Goal: Task Accomplishment & Management: Use online tool/utility

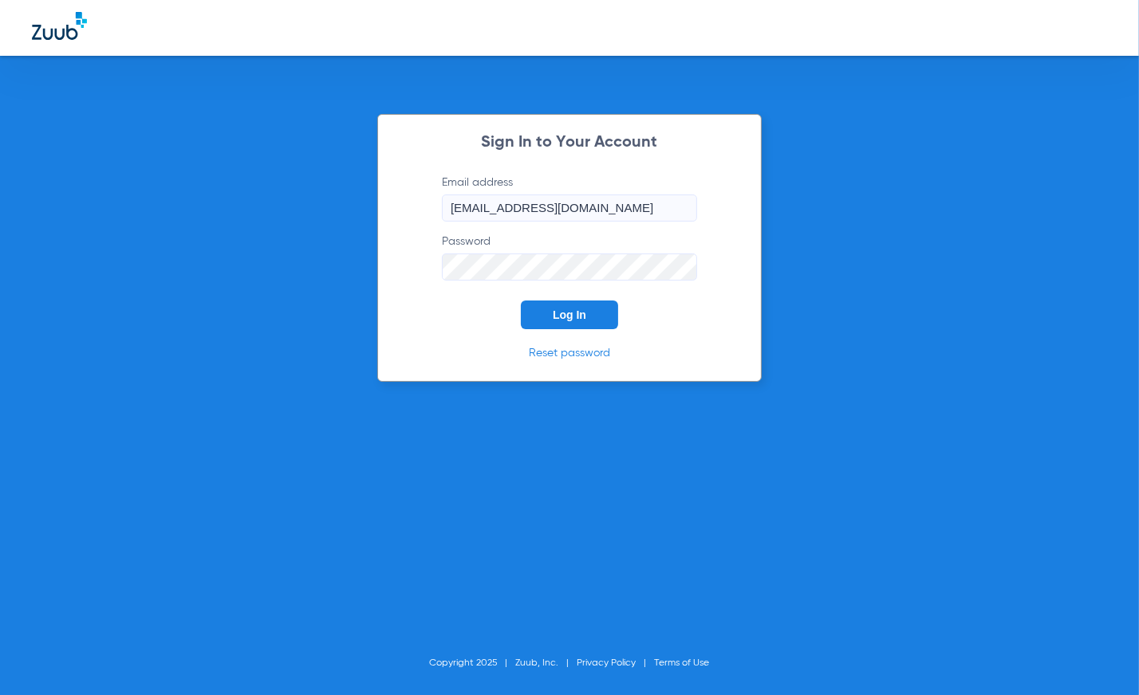
click at [594, 320] on button "Log In" at bounding box center [569, 315] width 97 height 29
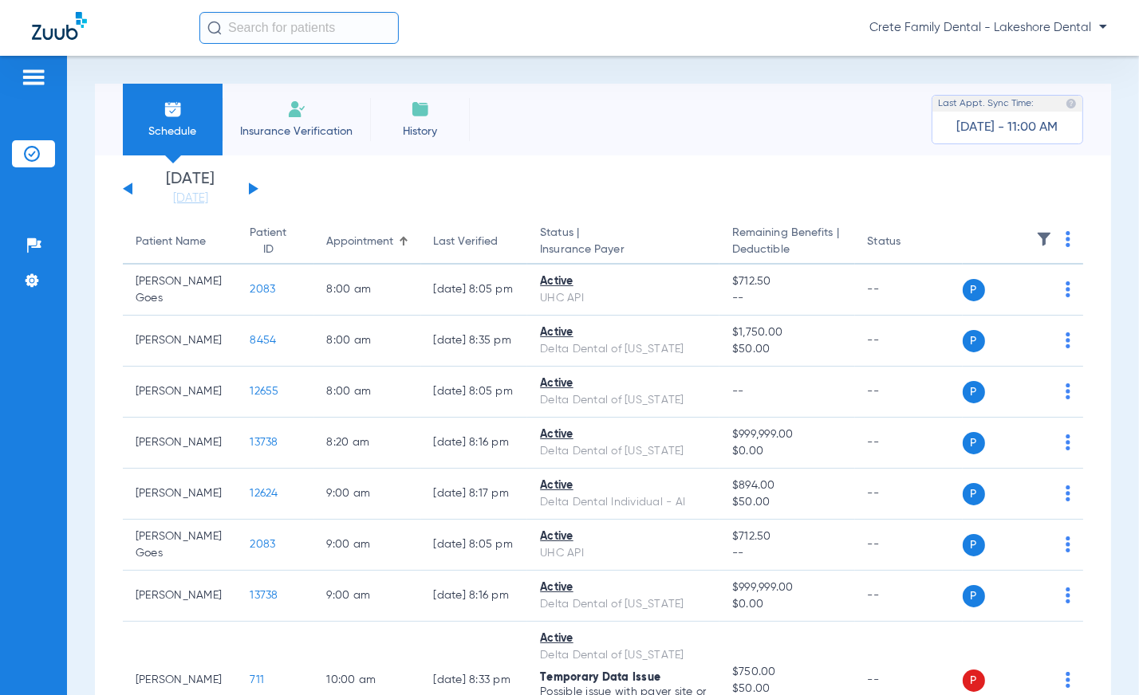
click at [257, 184] on div "[DATE] [DATE] [DATE] [DATE] [DATE] [DATE] [DATE] [DATE] [DATE] [DATE] [DATE] [D…" at bounding box center [191, 188] width 136 height 35
click at [246, 189] on div "[DATE] [DATE] [DATE] [DATE] [DATE] [DATE] [DATE] [DATE] [DATE] [DATE] [DATE] [D…" at bounding box center [191, 188] width 136 height 35
click at [249, 188] on button at bounding box center [254, 189] width 10 height 12
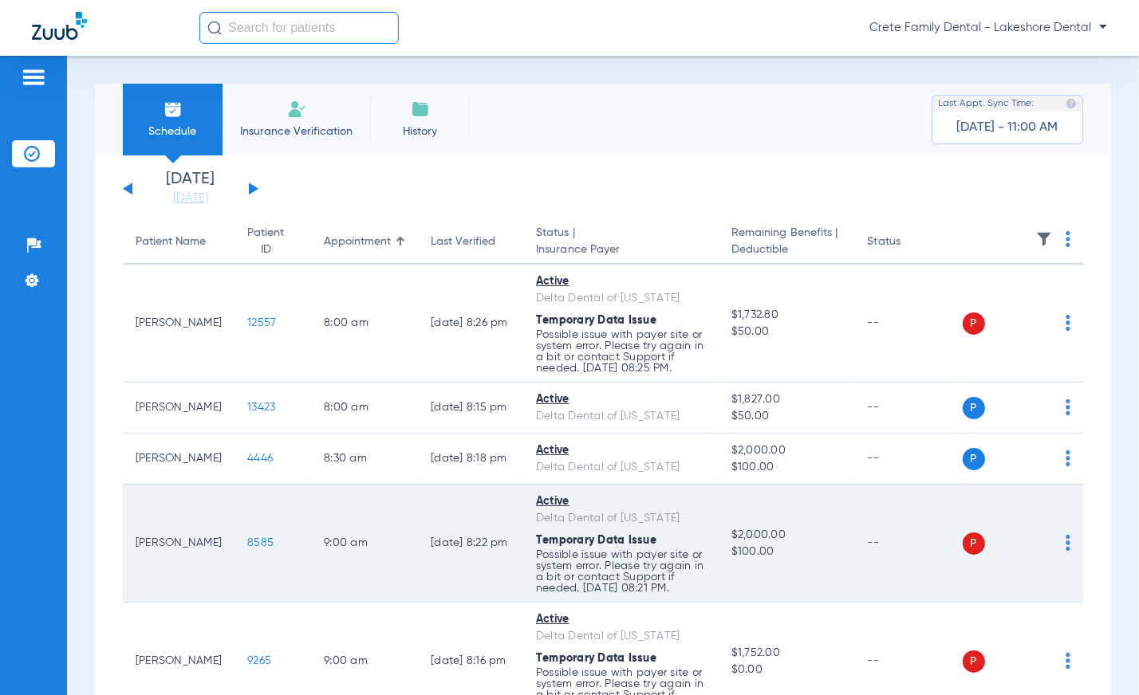
click at [247, 549] on span "8585" at bounding box center [260, 542] width 26 height 11
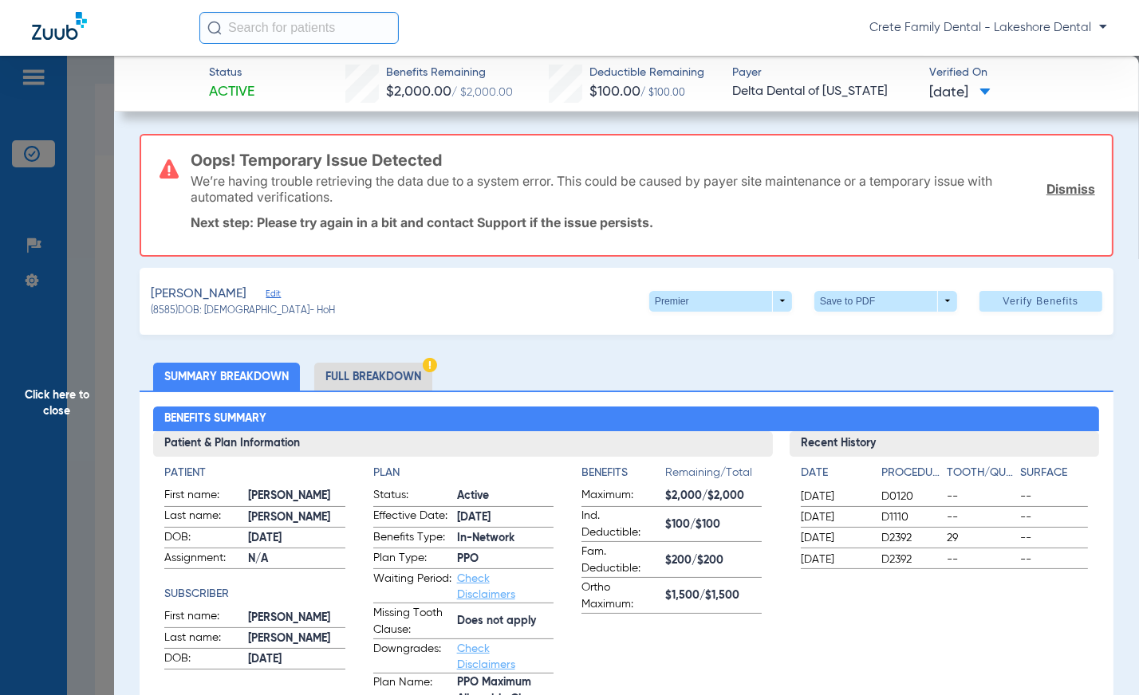
click at [765, 10] on div "Crete Family Dental - Lakeshore Dental" at bounding box center [569, 28] width 1139 height 56
click at [73, 336] on span "Click here to close" at bounding box center [57, 403] width 114 height 695
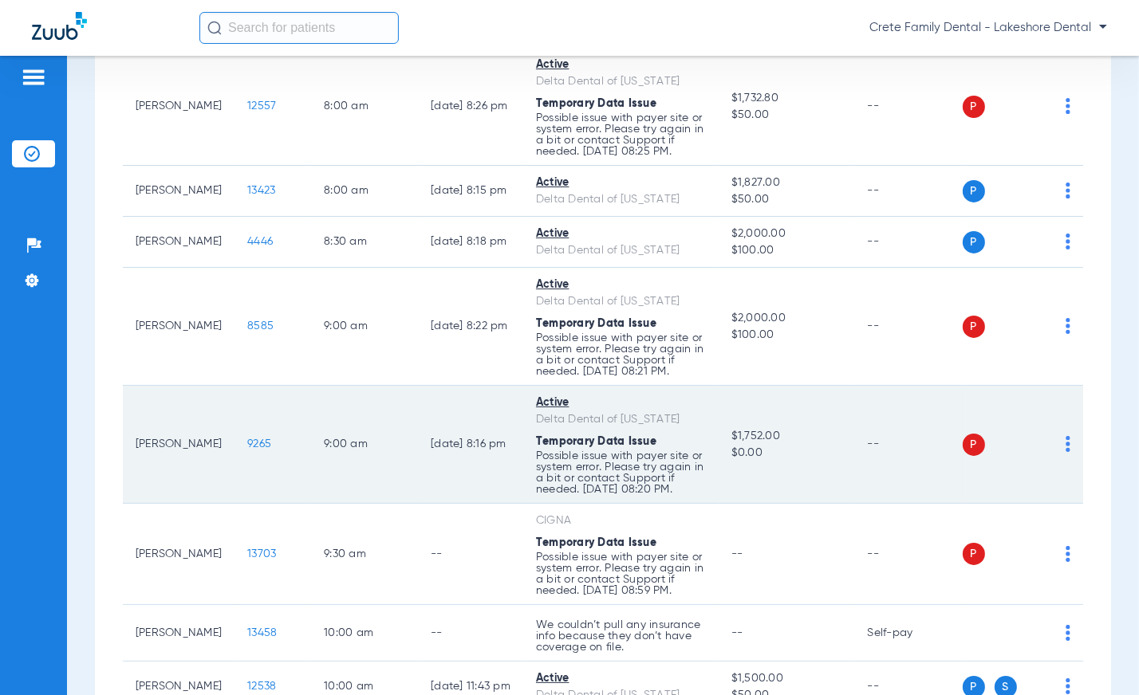
scroll to position [289, 0]
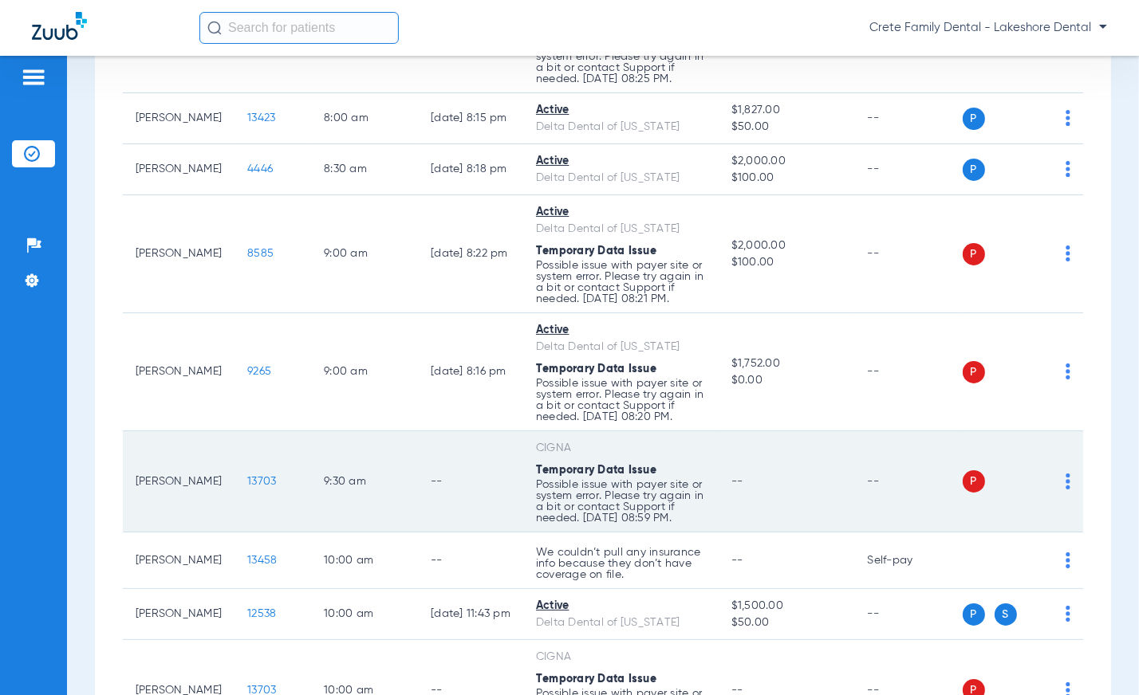
click at [247, 487] on span "13703" at bounding box center [261, 481] width 29 height 11
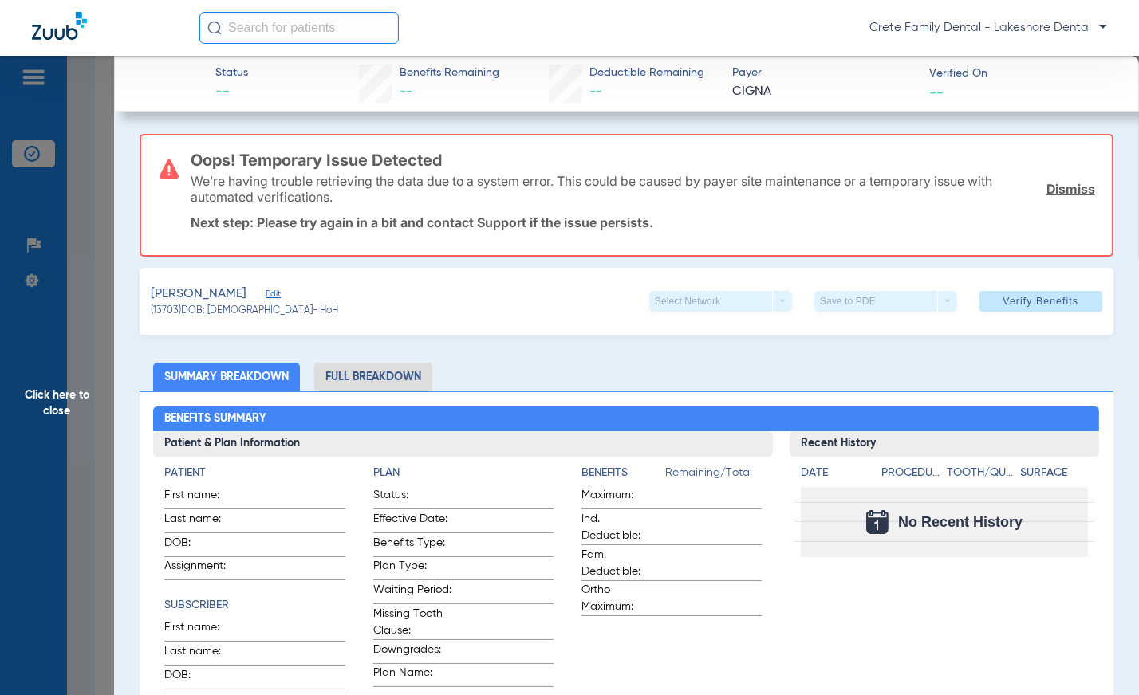
click at [266, 291] on span "Edit" at bounding box center [273, 296] width 14 height 15
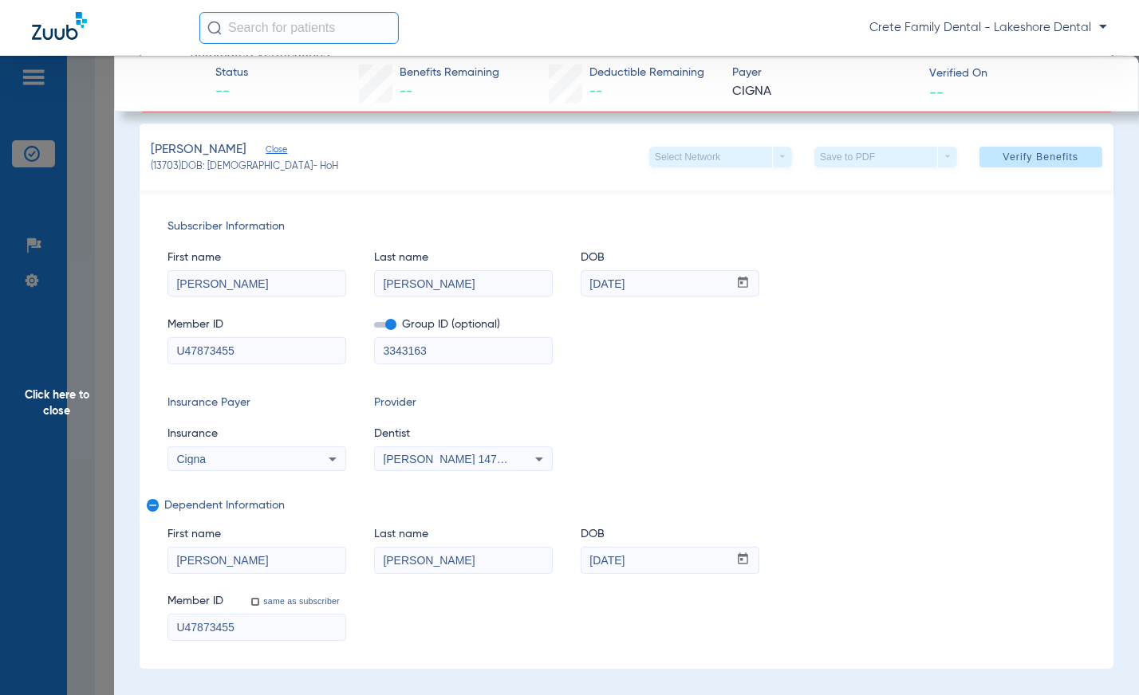
scroll to position [72, 0]
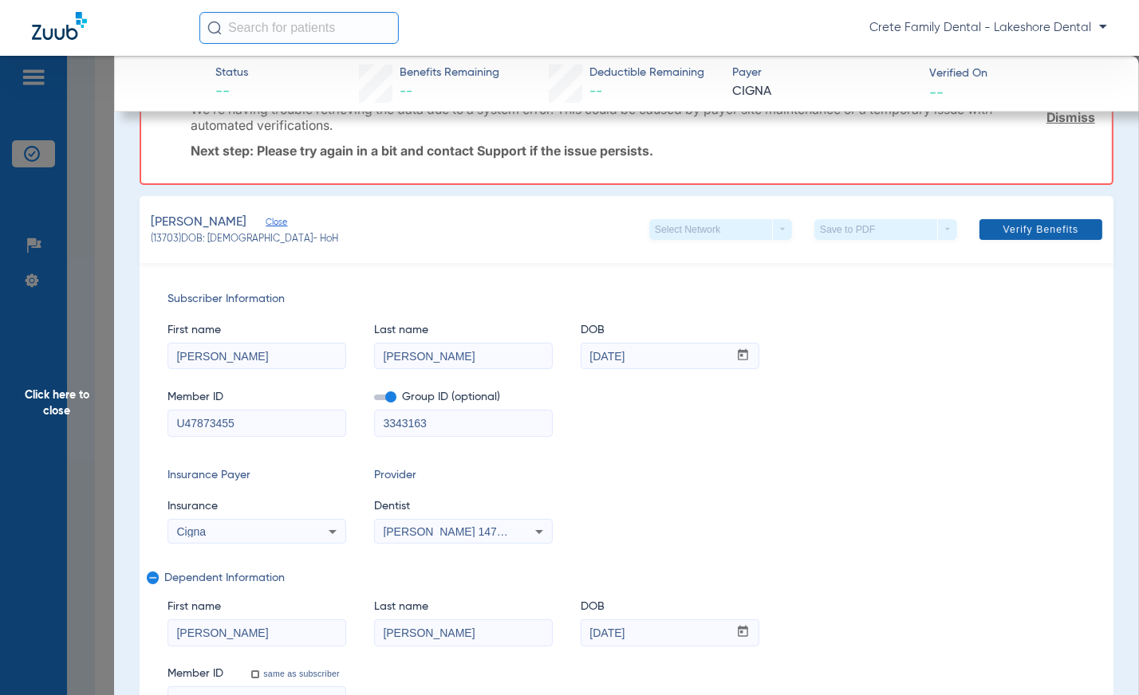
click at [1031, 226] on span "Verify Benefits" at bounding box center [1041, 229] width 76 height 13
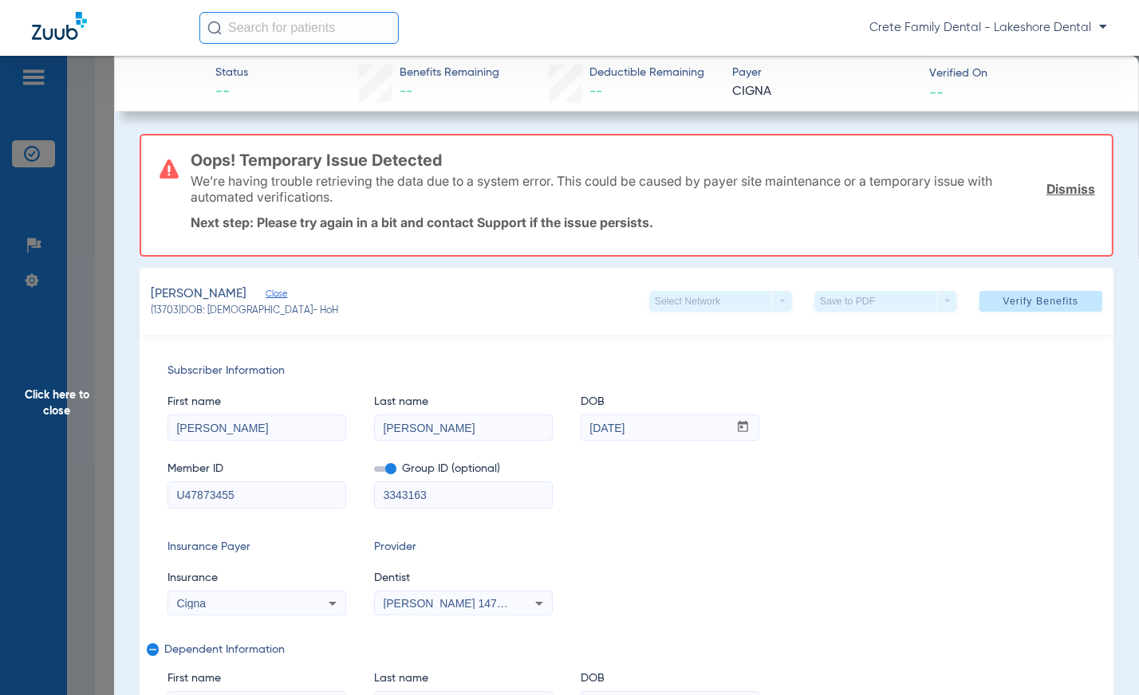
click at [89, 239] on span "Click here to close" at bounding box center [57, 403] width 114 height 695
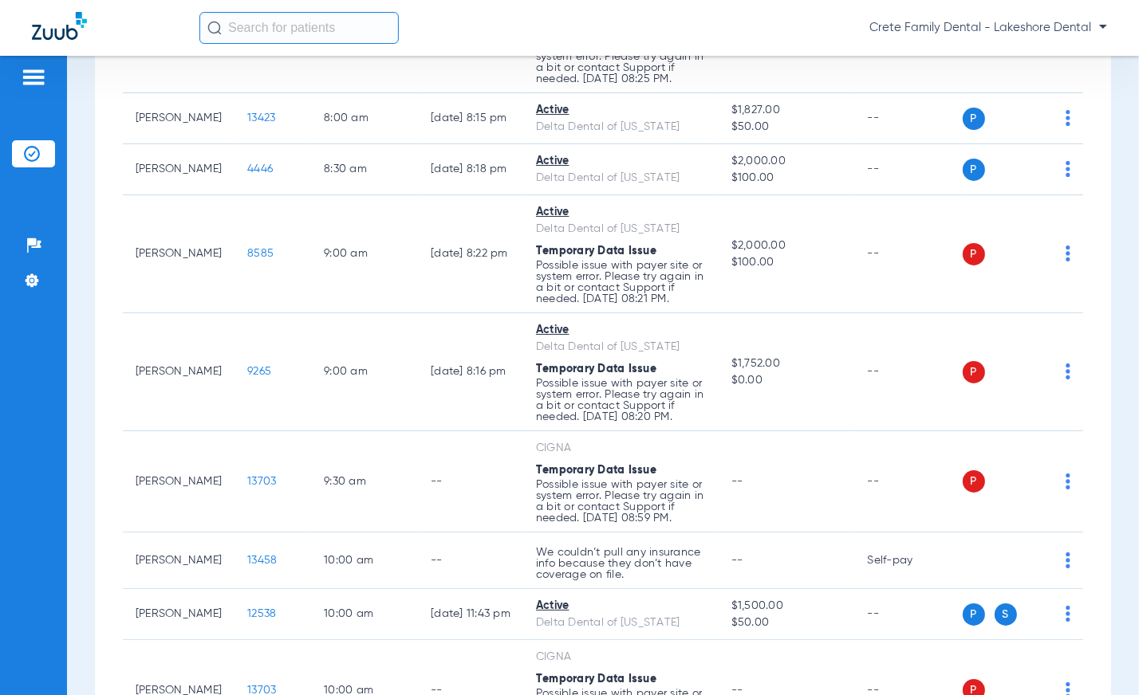
click at [811, 6] on div "Crete Family Dental - Lakeshore Dental" at bounding box center [569, 28] width 1139 height 56
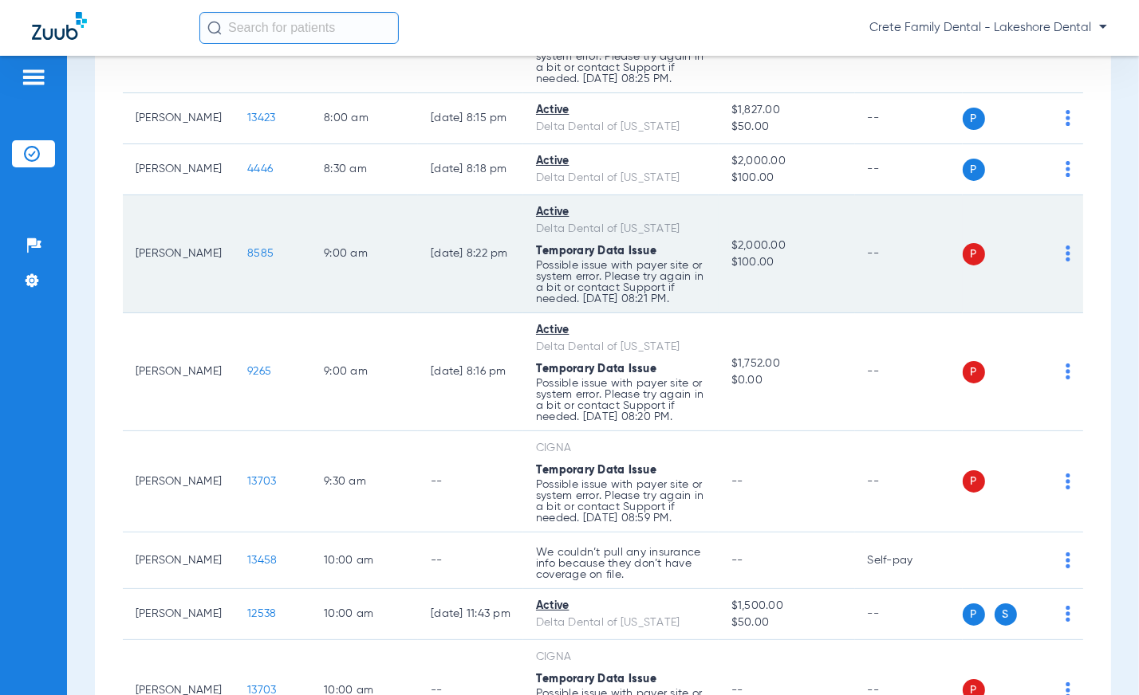
click at [906, 271] on td "--" at bounding box center [909, 254] width 108 height 118
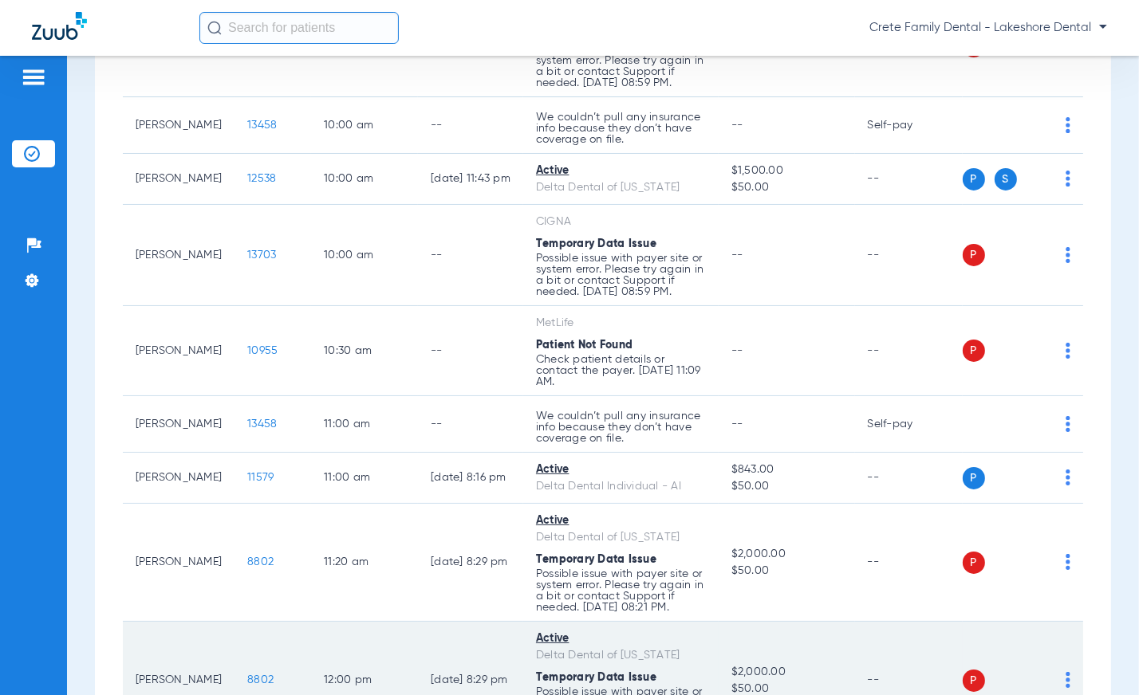
scroll to position [869, 0]
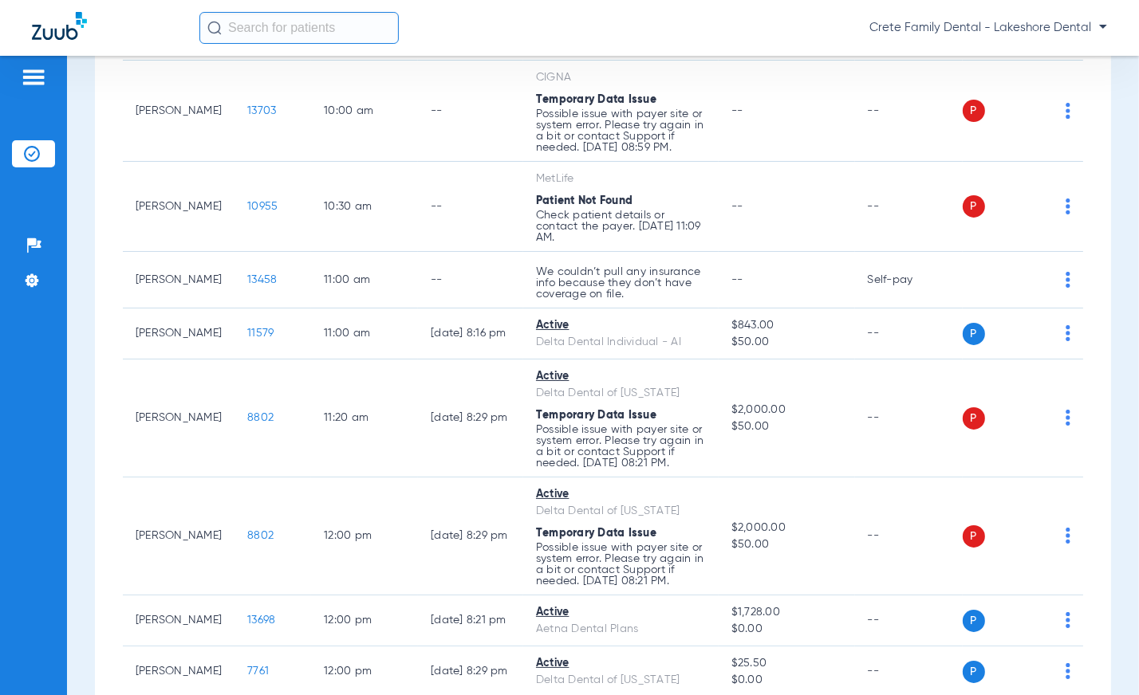
click at [612, 39] on div "Crete Family Dental - Lakeshore Dental" at bounding box center [652, 28] width 907 height 32
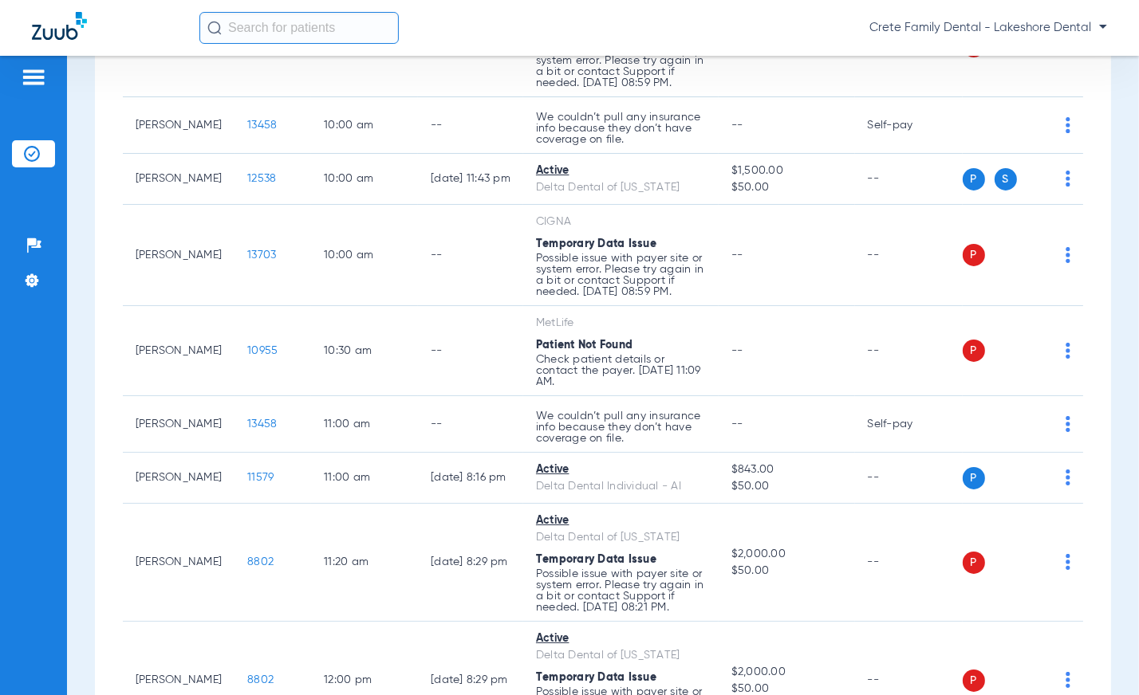
click at [668, 30] on div "Crete Family Dental - Lakeshore Dental" at bounding box center [652, 28] width 907 height 32
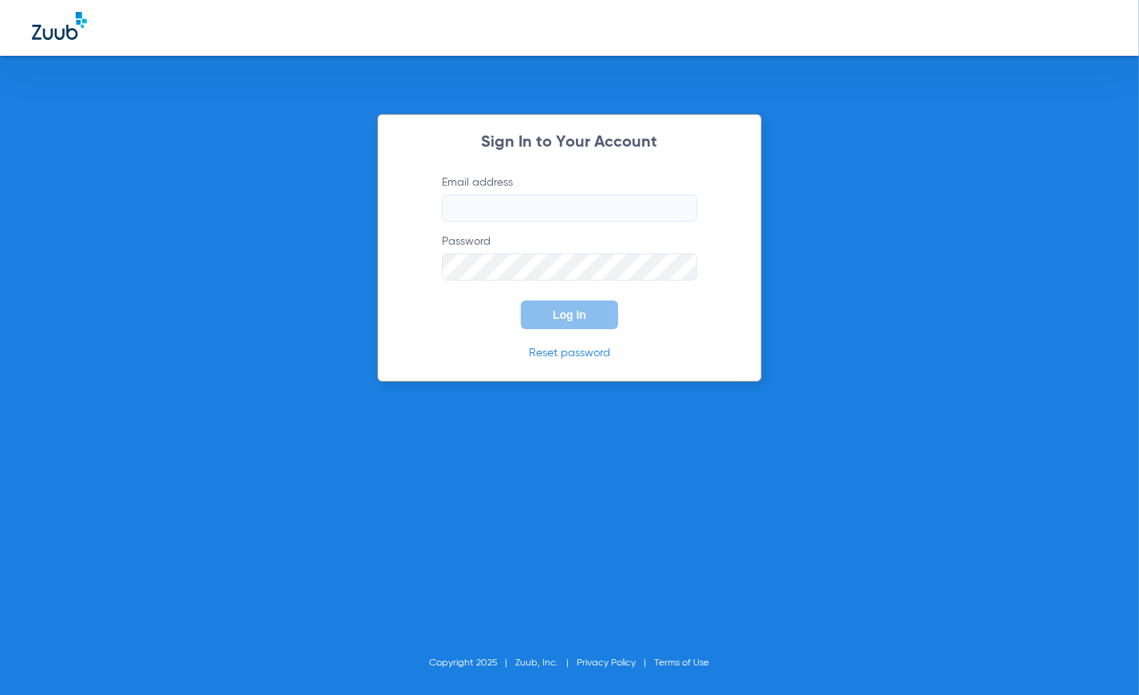
type input "[EMAIL_ADDRESS][DOMAIN_NAME]"
click at [562, 313] on span "Log In" at bounding box center [569, 315] width 33 height 13
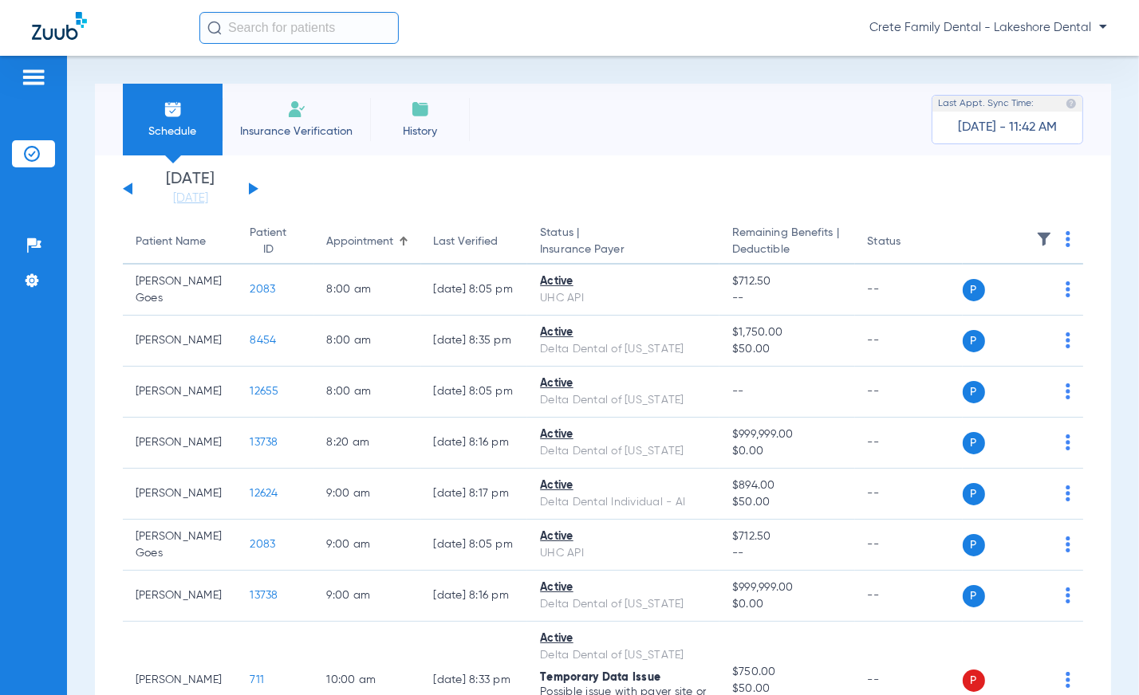
click at [246, 189] on div "[DATE] [DATE] [DATE] [DATE] [DATE] [DATE] [DATE] [DATE] [DATE] [DATE] [DATE] [D…" at bounding box center [191, 188] width 136 height 35
click at [254, 190] on button at bounding box center [254, 189] width 10 height 12
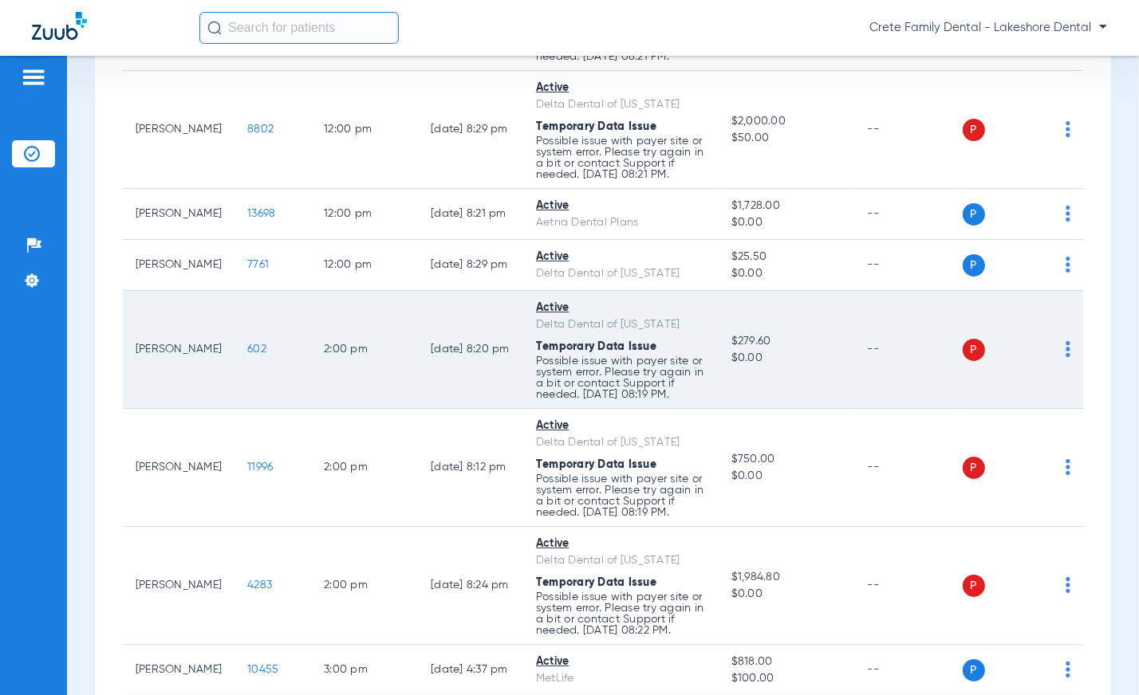
scroll to position [1304, 0]
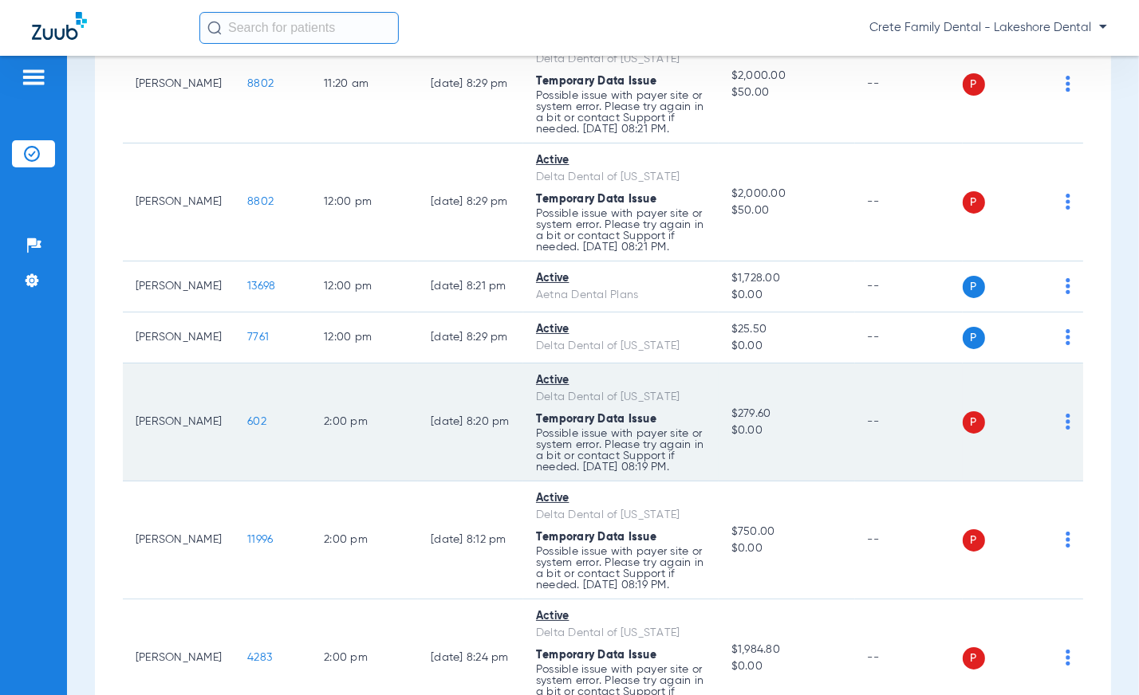
click at [247, 427] on span "602" at bounding box center [256, 421] width 19 height 11
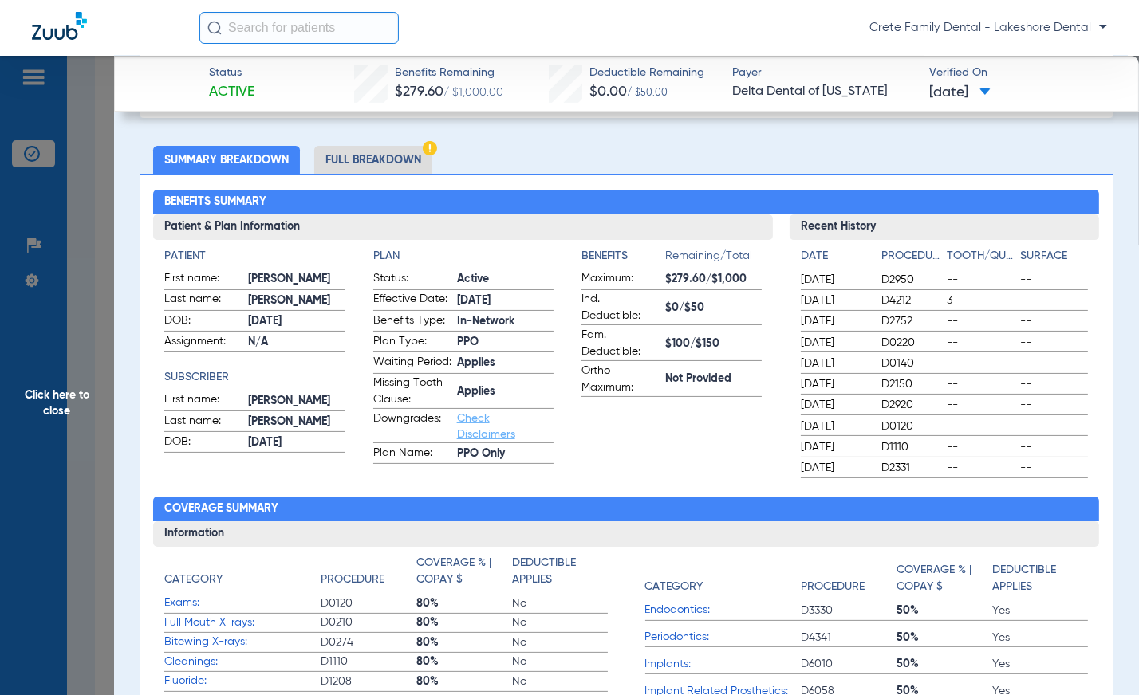
scroll to position [72, 0]
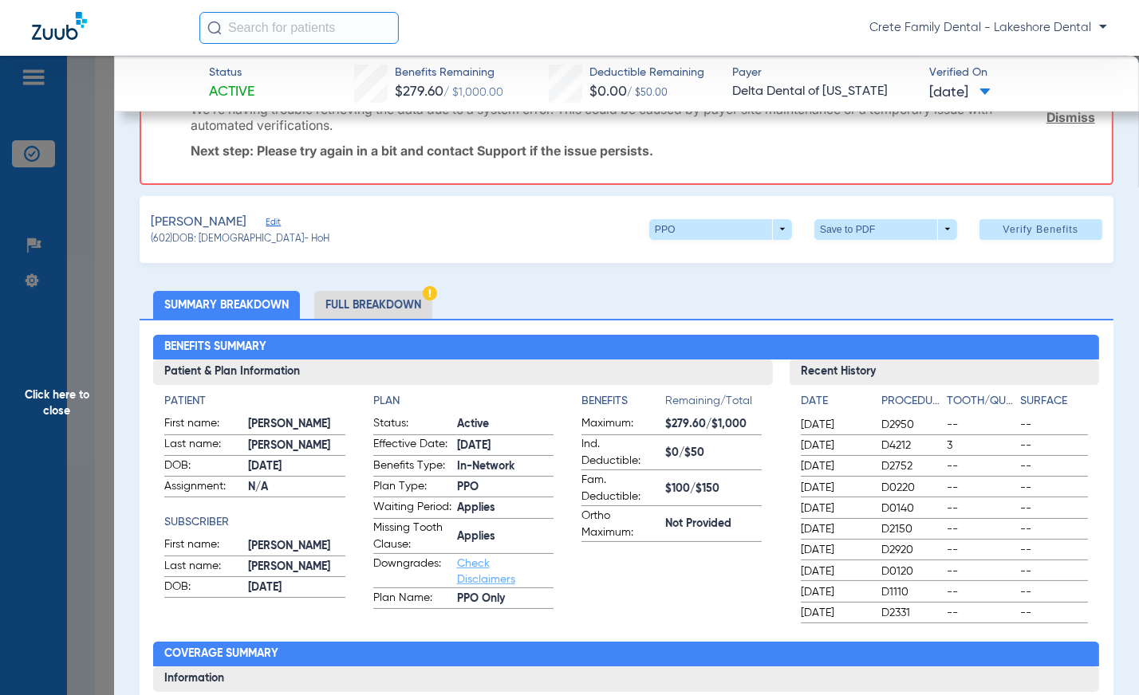
click at [80, 295] on span "Click here to close" at bounding box center [57, 403] width 114 height 695
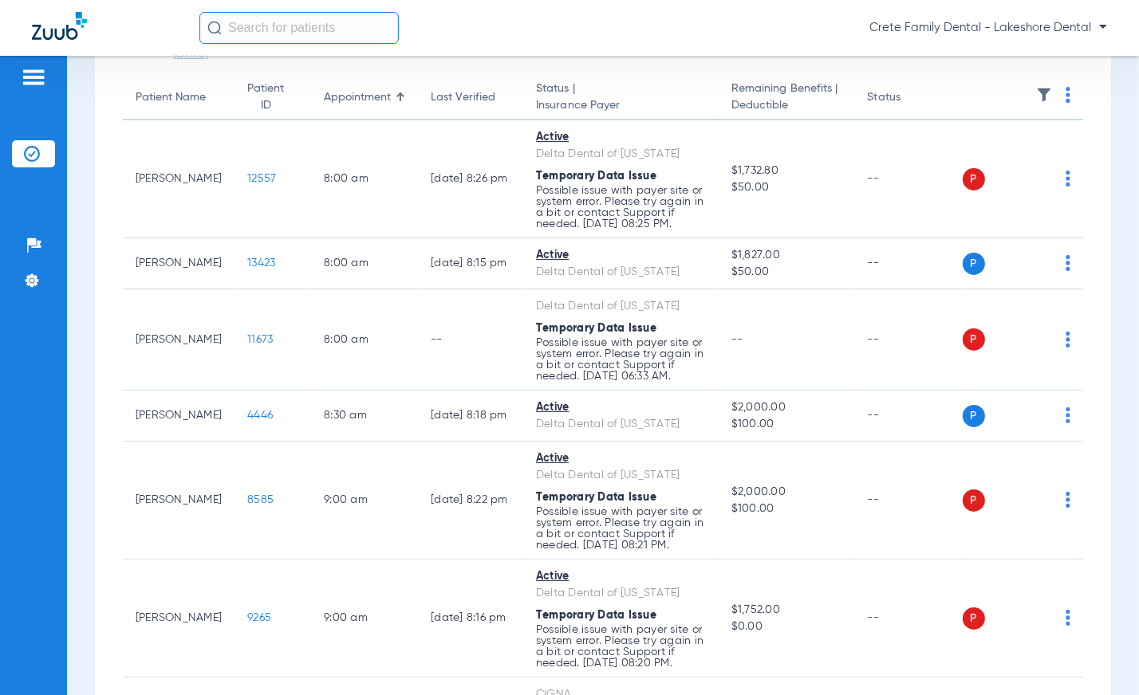
scroll to position [0, 0]
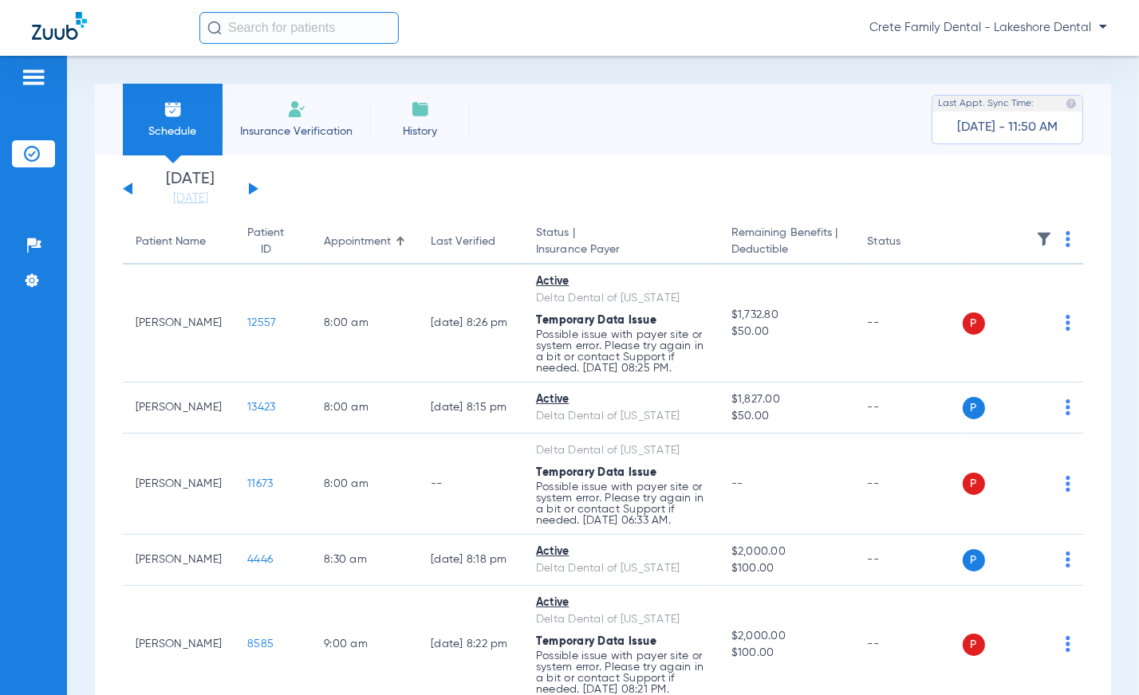
click at [527, 109] on div "Schedule Insurance Verification History Last Appt. Sync Time: [DATE] - 11:50 AM" at bounding box center [603, 120] width 1016 height 72
click at [592, 183] on app-single-date-navigator "[DATE] [DATE] [DATE] [DATE] [DATE] [DATE] [DATE] [DATE] [DATE] [DATE] [DATE] [D…" at bounding box center [603, 188] width 960 height 35
